Goal: Transaction & Acquisition: Purchase product/service

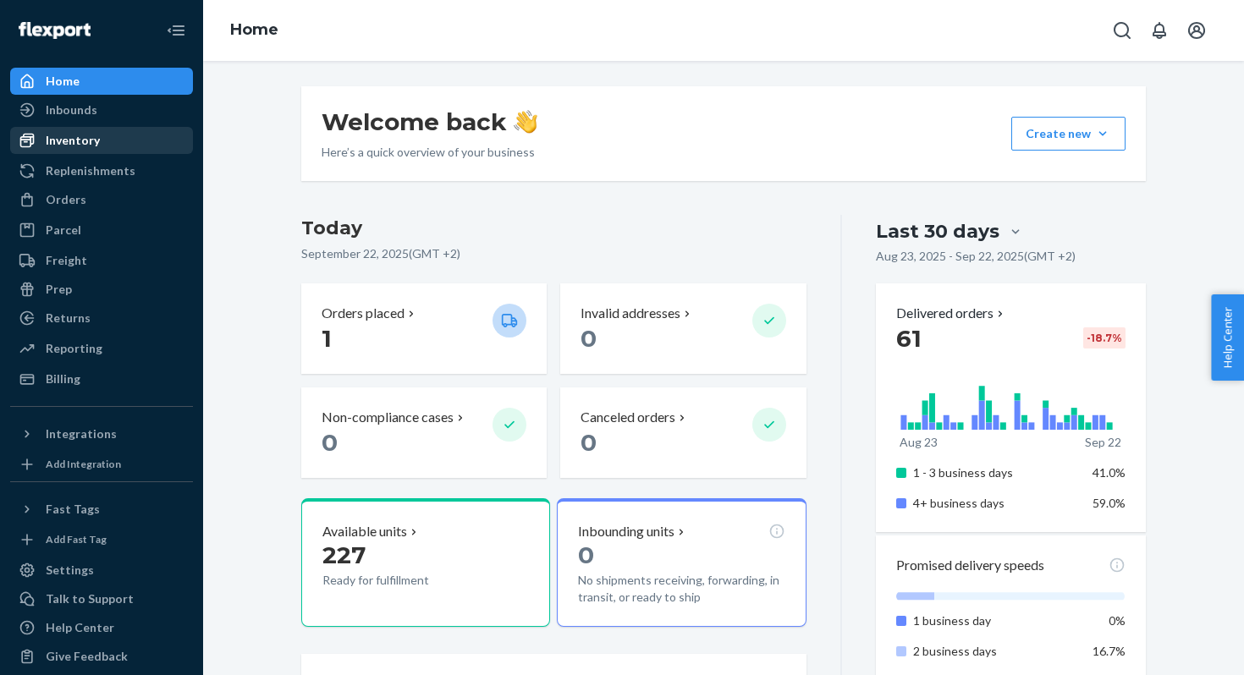
click at [84, 144] on div "Inventory" at bounding box center [73, 140] width 54 height 17
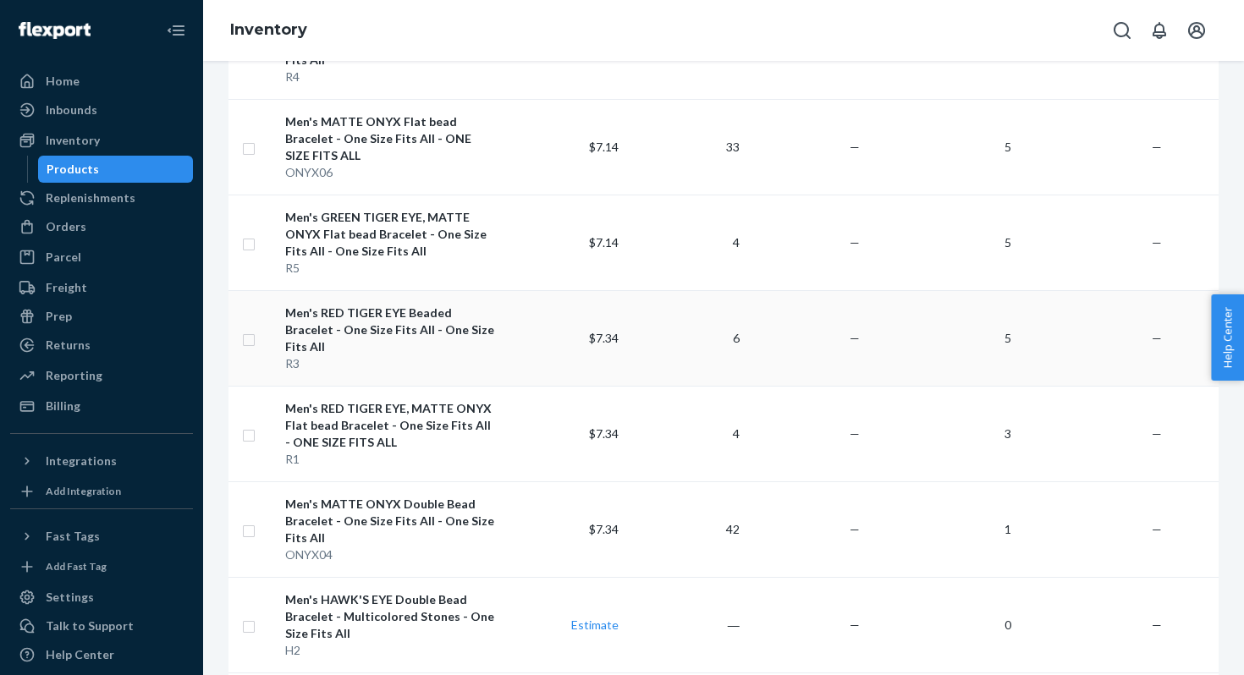
scroll to position [1350, 0]
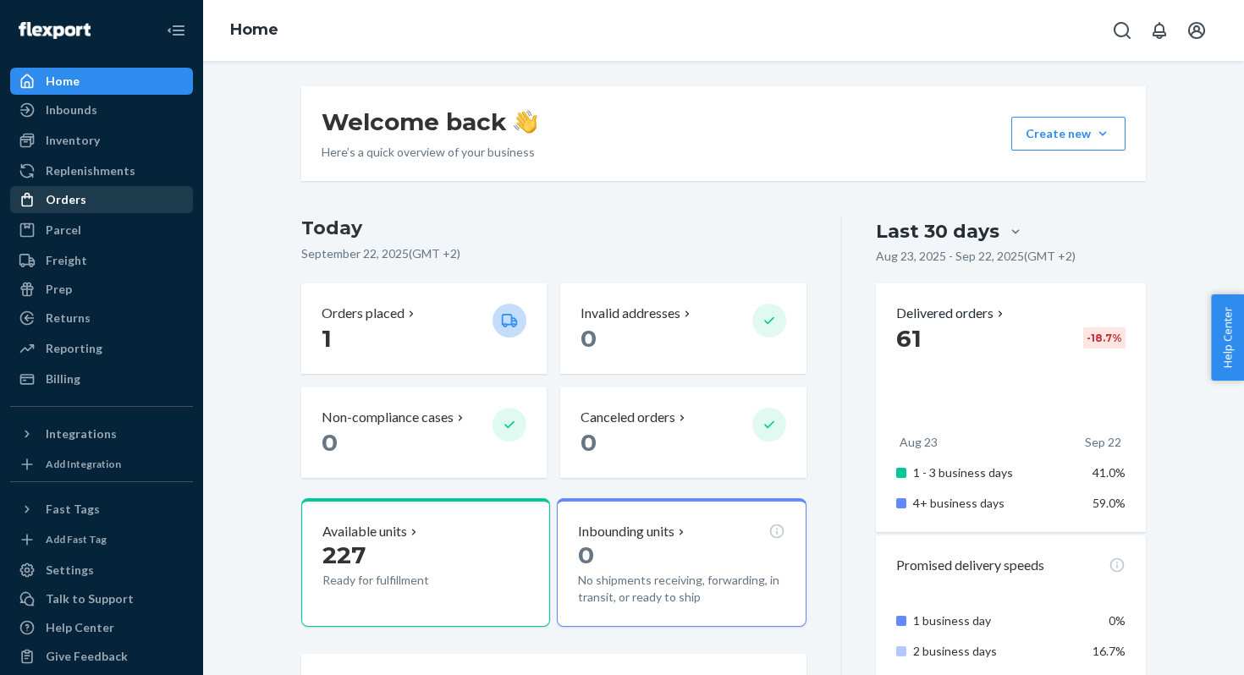
click at [68, 204] on div "Orders" at bounding box center [66, 199] width 41 height 17
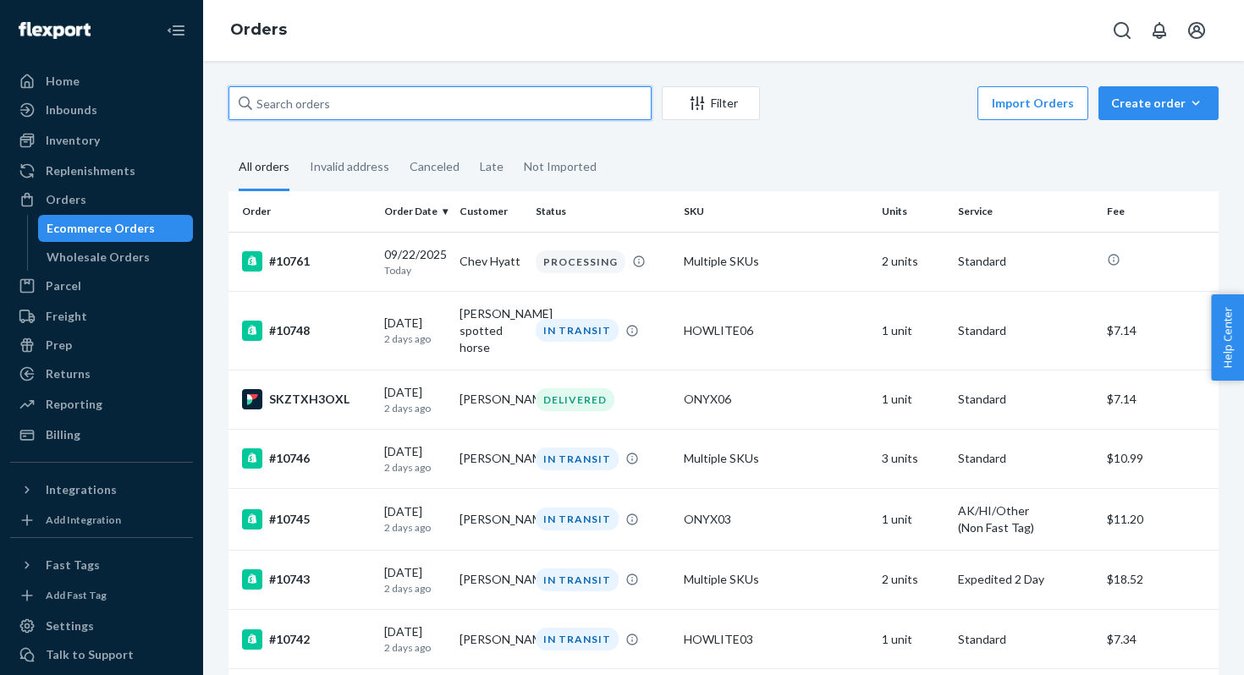
click at [463, 104] on input "text" at bounding box center [439, 103] width 423 height 34
paste input "10689"
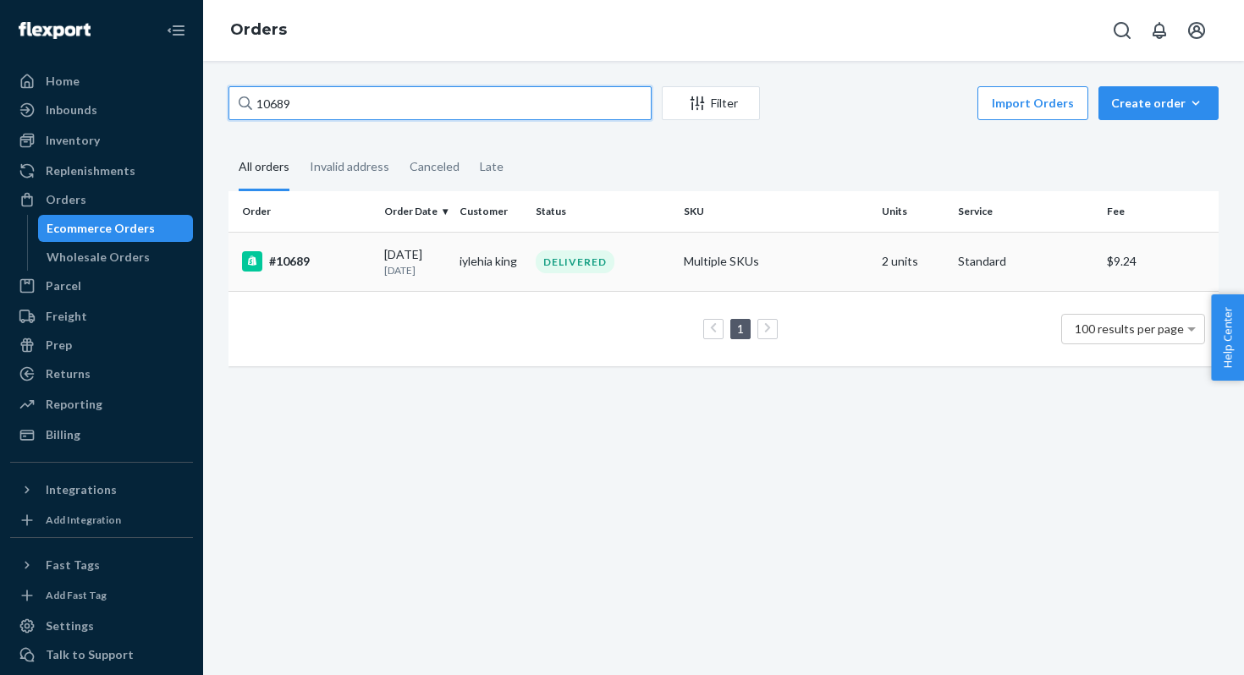
type input "10689"
click at [356, 261] on div "#10689" at bounding box center [306, 261] width 129 height 20
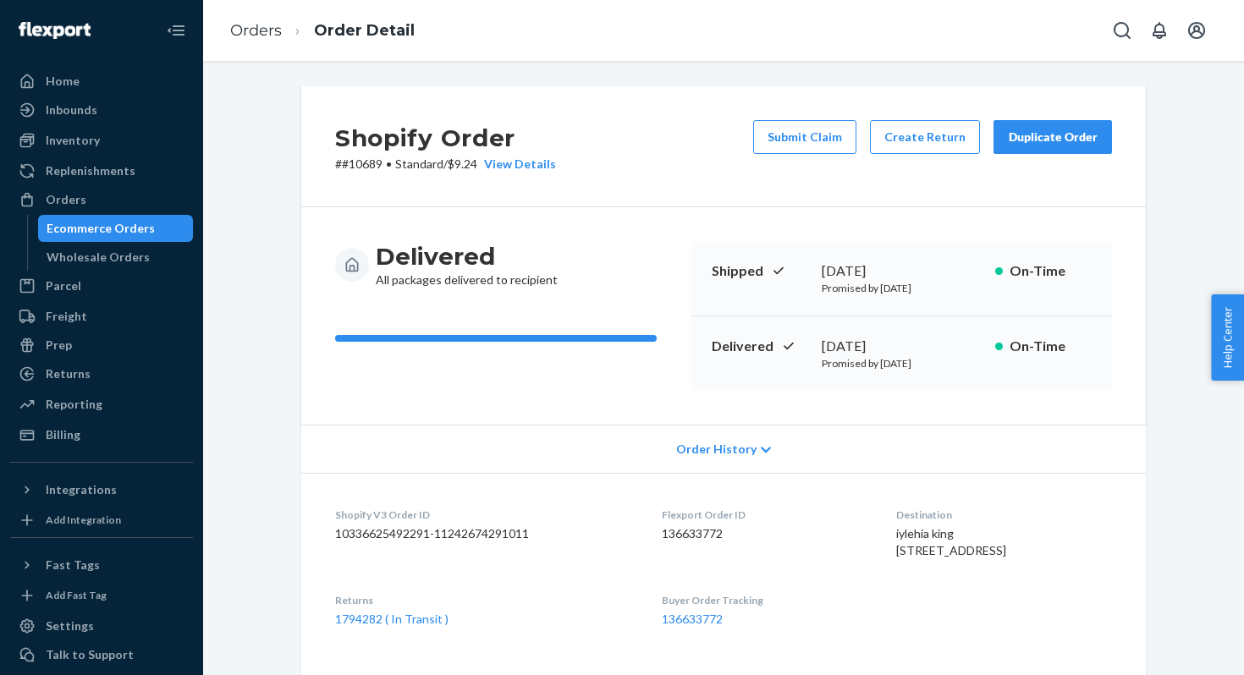
click at [1052, 136] on div "Duplicate Order" at bounding box center [1053, 137] width 90 height 17
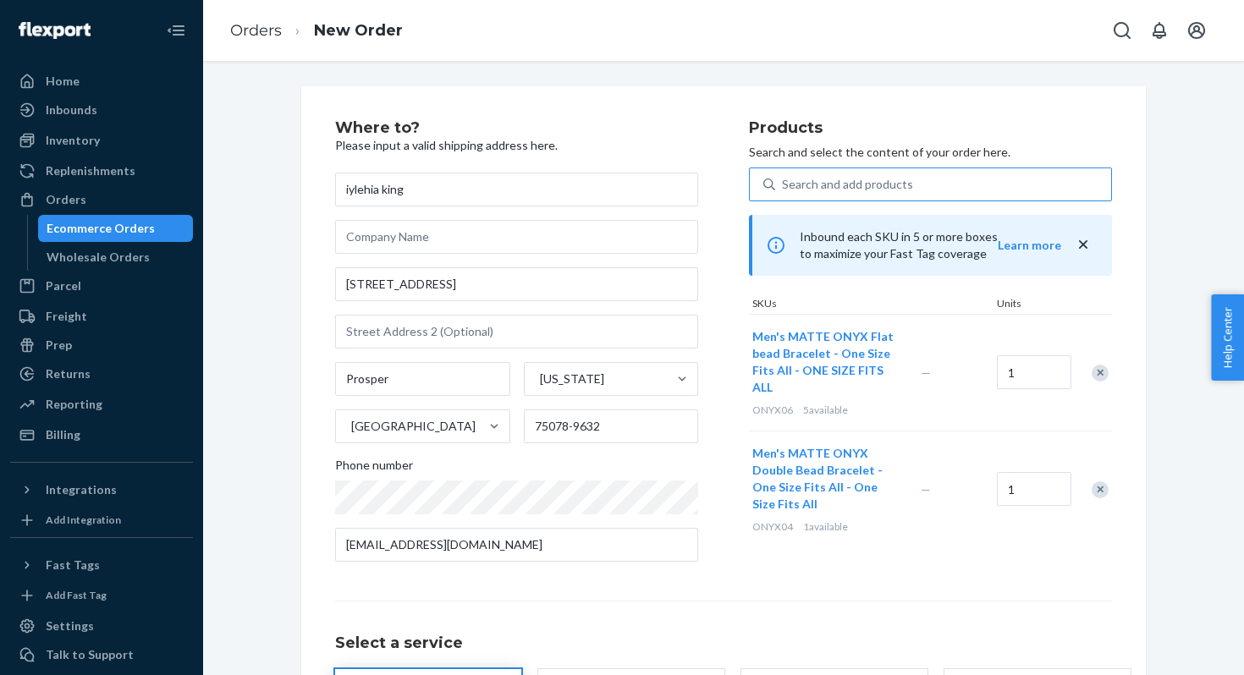
click at [861, 184] on div "Search and add products" at bounding box center [847, 184] width 131 height 17
click at [784, 184] on input "Search and add products" at bounding box center [783, 184] width 2 height 17
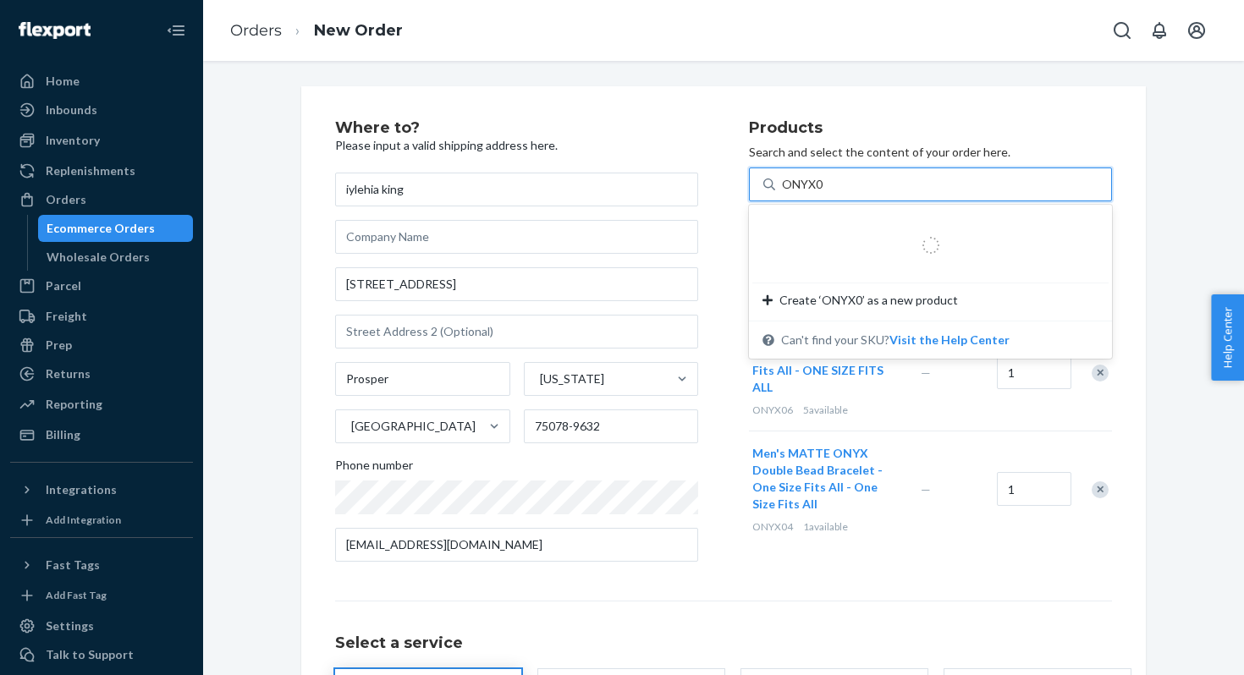
type input "ONYX03"
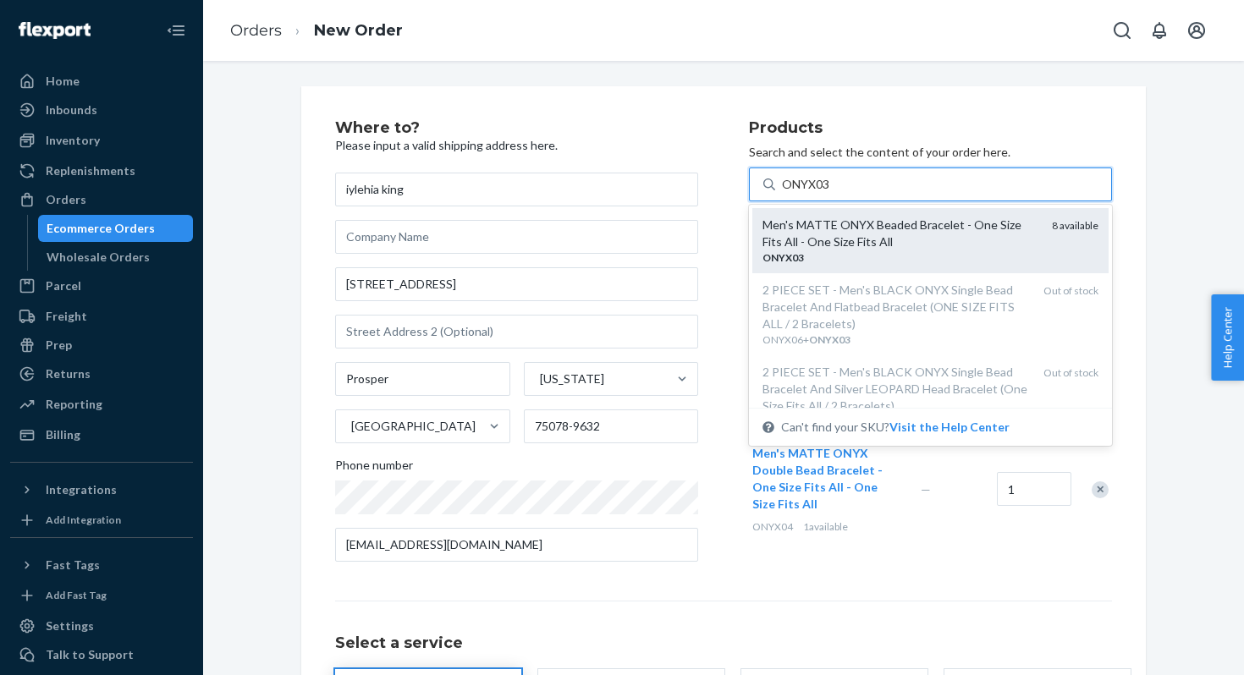
click at [858, 245] on div "Men's MATTE ONYX Beaded Bracelet - One Size Fits All - One Size Fits All" at bounding box center [900, 234] width 276 height 34
click at [831, 193] on input "ONYX03" at bounding box center [806, 184] width 49 height 17
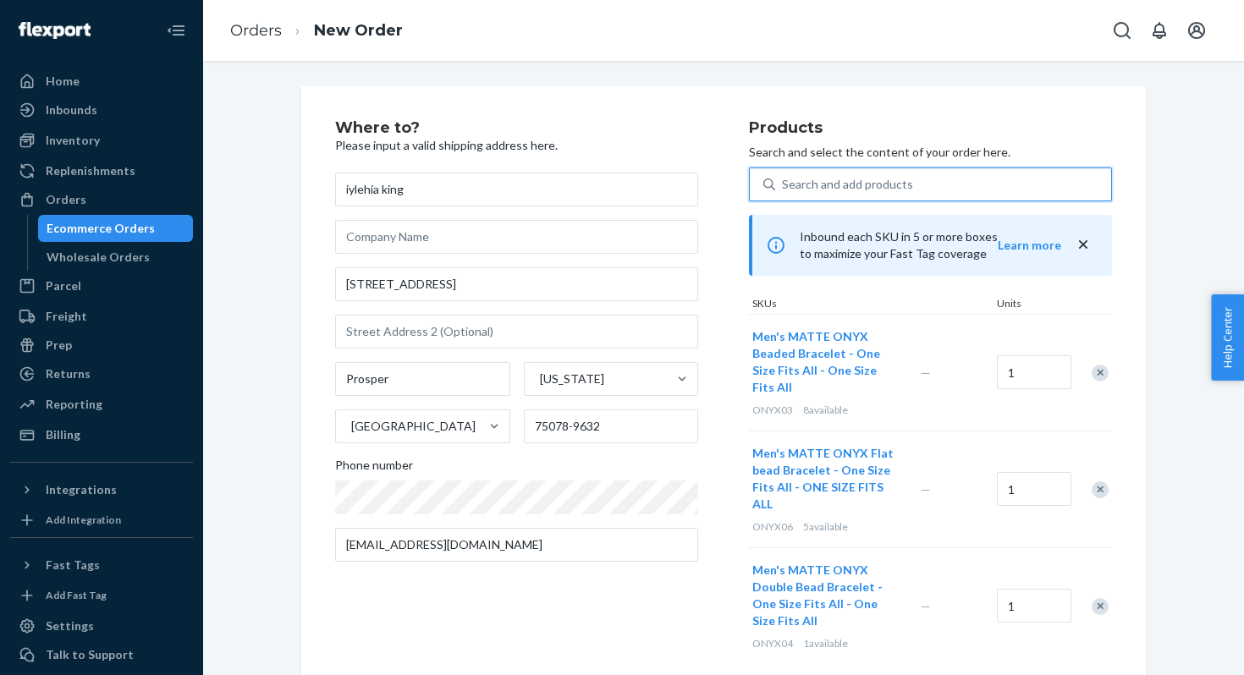
click at [1148, 305] on div "Where to? Please input a valid shipping address here. iylehia king 2701 Driftwo…" at bounding box center [724, 515] width 870 height 858
click at [1098, 481] on div "Remove Item" at bounding box center [1100, 489] width 17 height 17
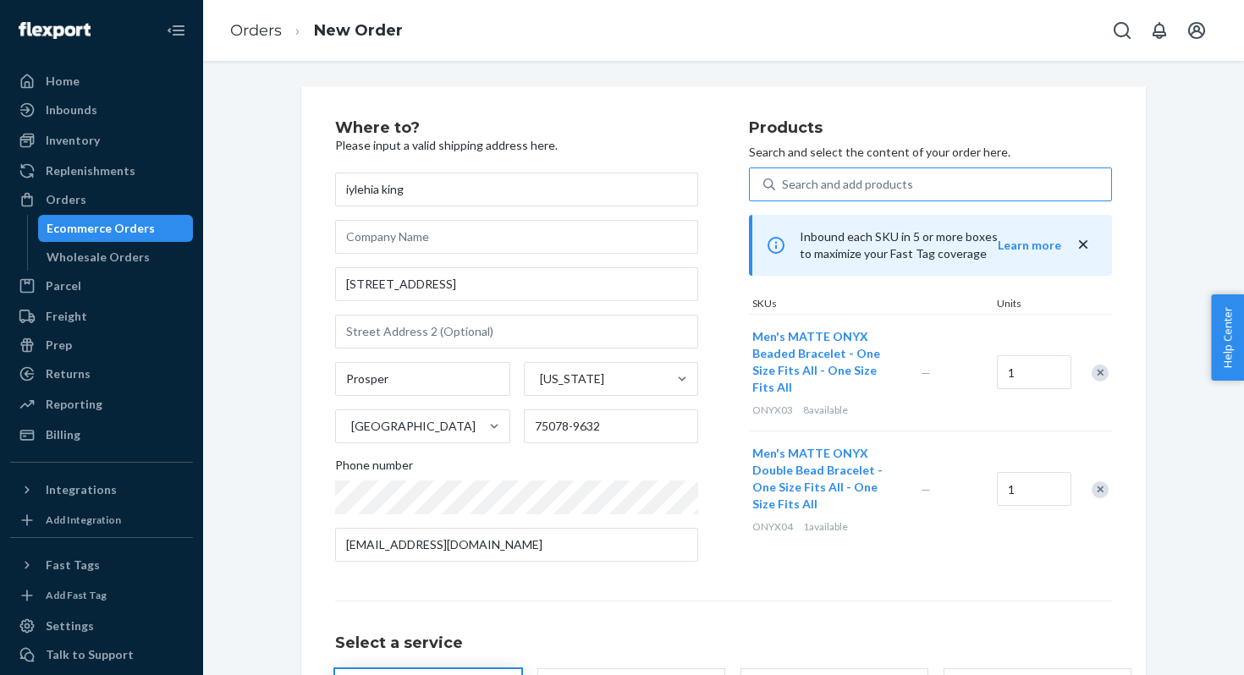
click at [1099, 481] on div "Remove Item" at bounding box center [1100, 489] width 17 height 17
click at [1157, 458] on div "Where to? Please input a valid shipping address here. iylehia king 2701 Driftwo…" at bounding box center [724, 470] width 870 height 769
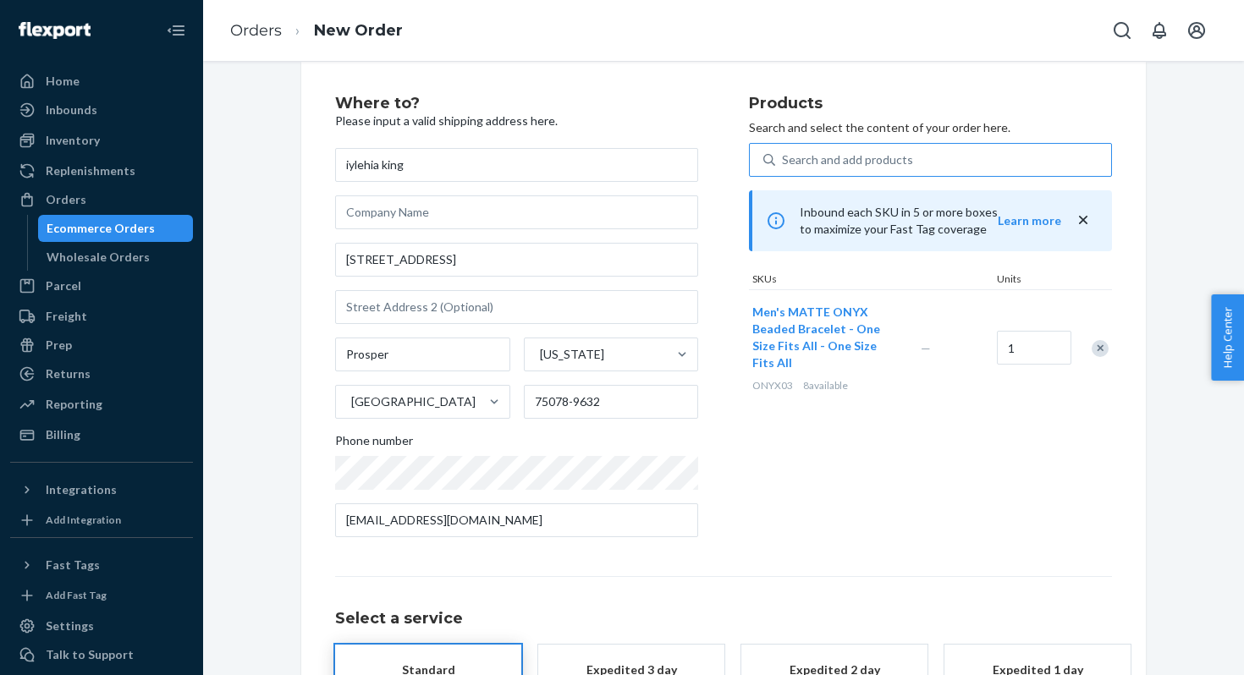
scroll to position [179, 0]
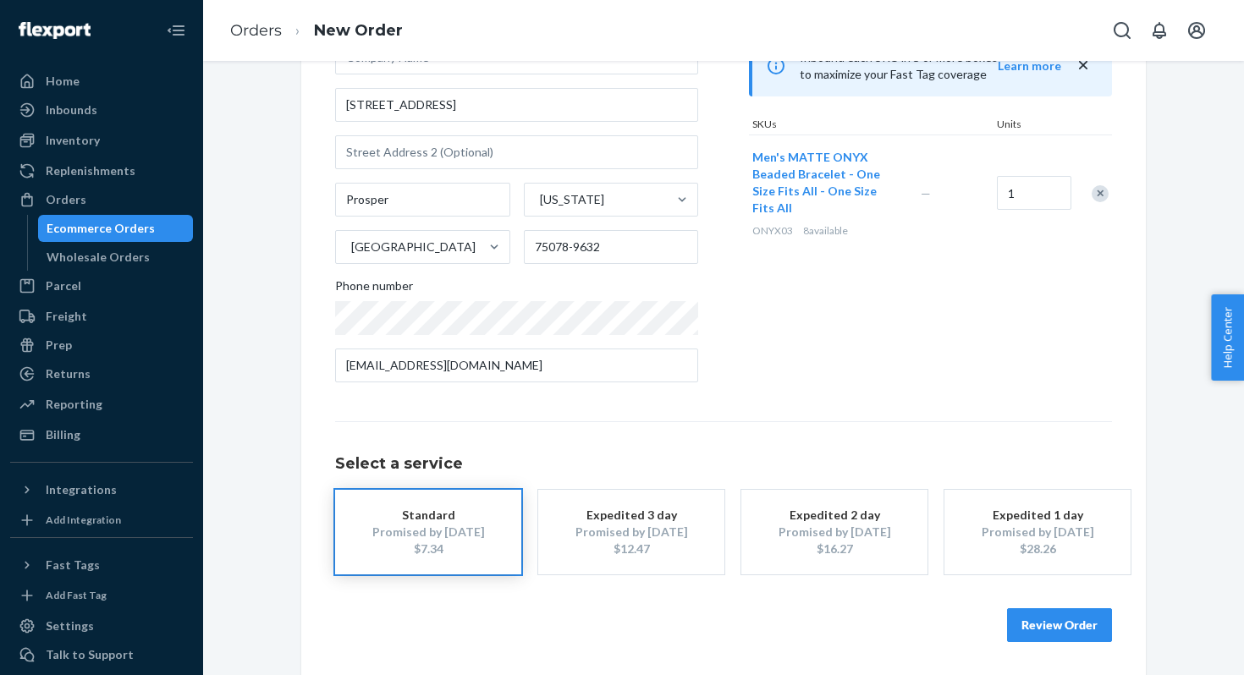
click at [1061, 624] on button "Review Order" at bounding box center [1059, 625] width 105 height 34
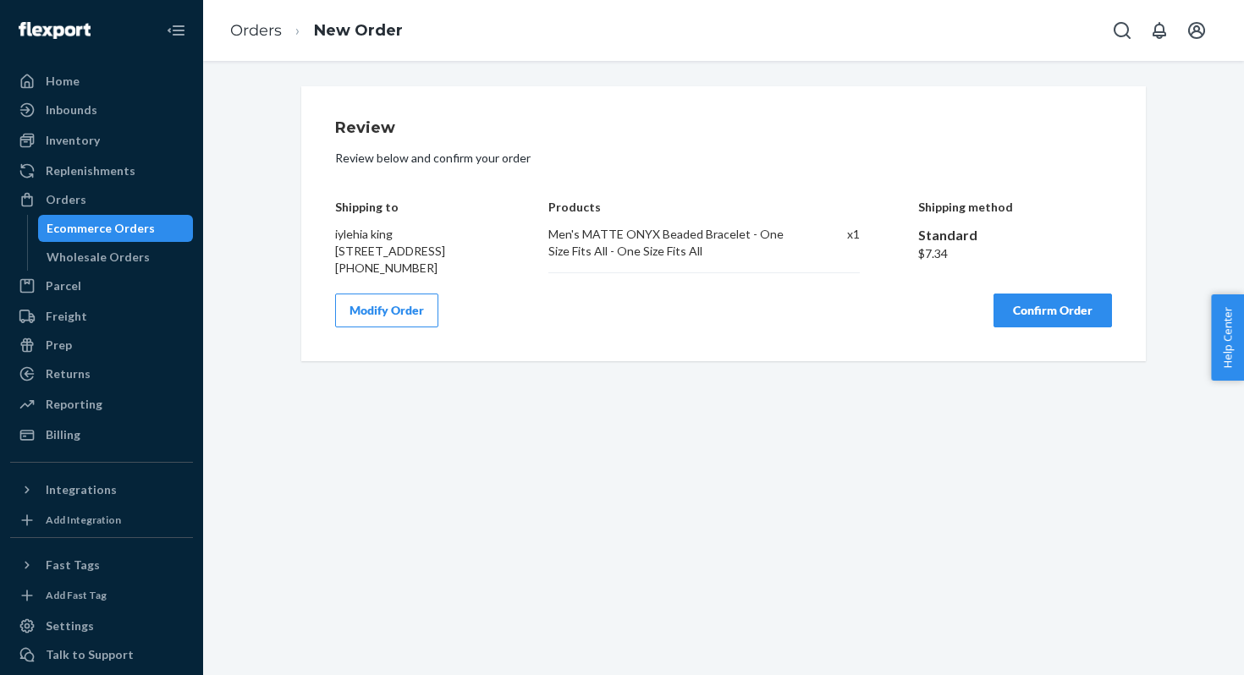
scroll to position [0, 0]
click at [1042, 327] on button "Confirm Order" at bounding box center [1052, 311] width 118 height 34
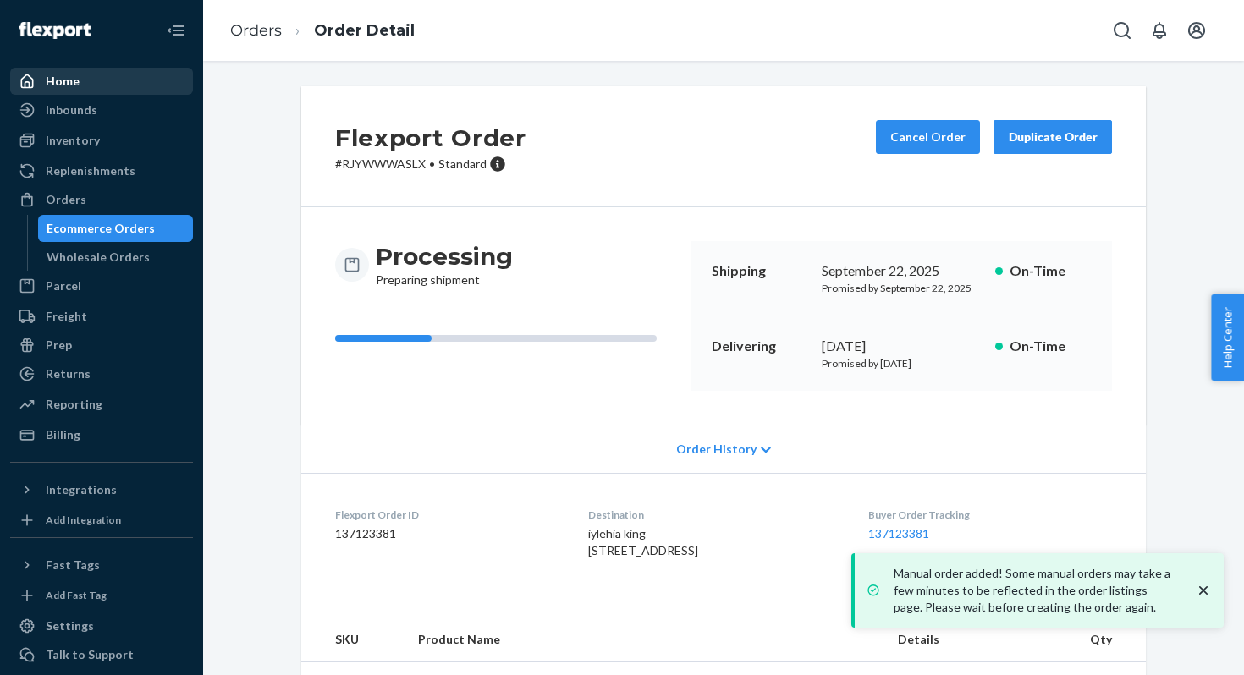
click at [89, 84] on div "Home" at bounding box center [101, 81] width 179 height 24
